Goal: Task Accomplishment & Management: Manage account settings

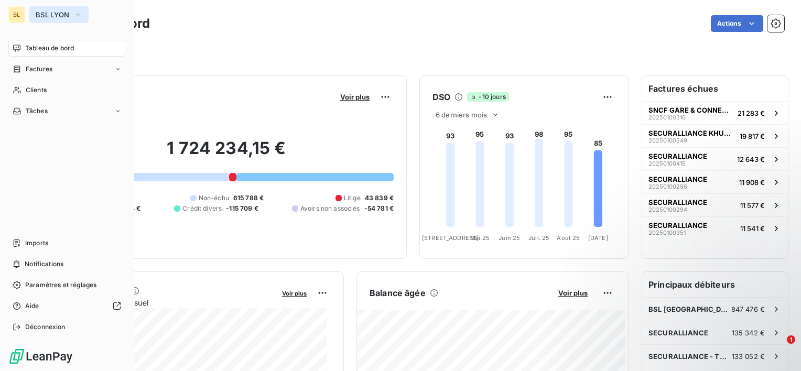
click at [63, 9] on button "BSL LYON" at bounding box center [58, 14] width 59 height 17
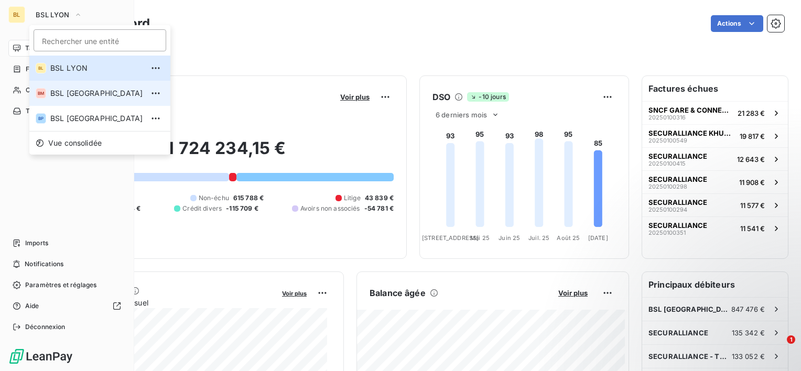
click at [89, 98] on span "BSL [GEOGRAPHIC_DATA]" at bounding box center [96, 93] width 93 height 10
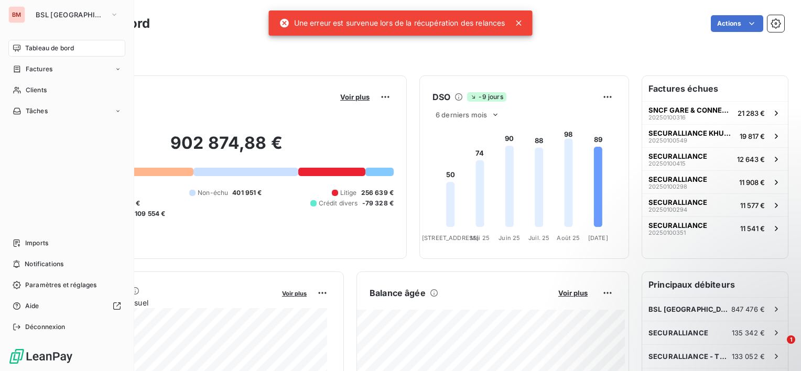
click at [10, 14] on div "BM" at bounding box center [16, 14] width 17 height 17
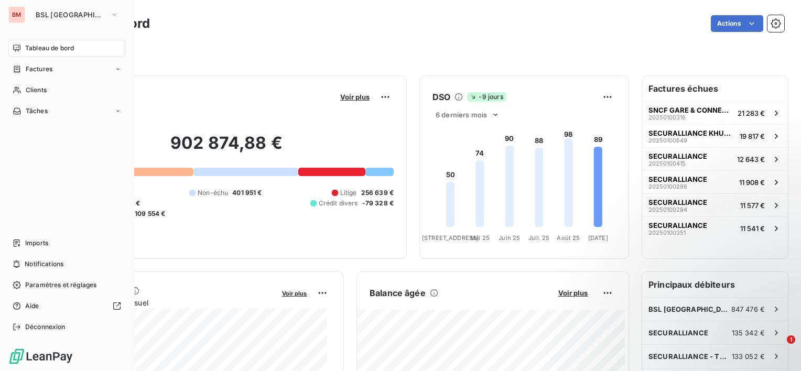
click at [17, 13] on div "BM" at bounding box center [16, 14] width 17 height 17
click at [49, 12] on span "BSL [GEOGRAPHIC_DATA]" at bounding box center [71, 14] width 70 height 8
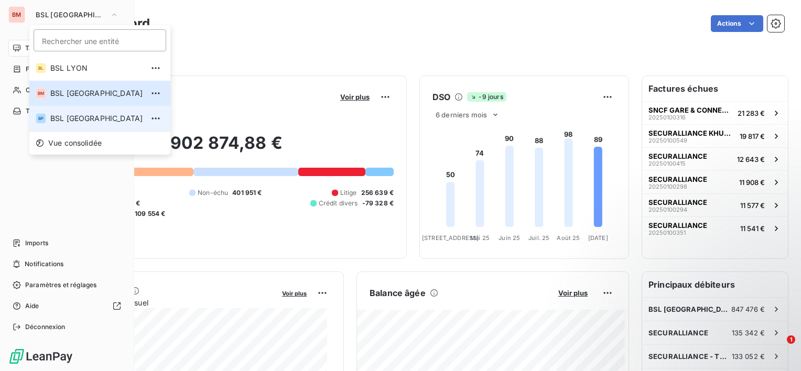
click at [85, 117] on span "BSL [GEOGRAPHIC_DATA]" at bounding box center [96, 118] width 93 height 10
